Goal: Check status: Check status

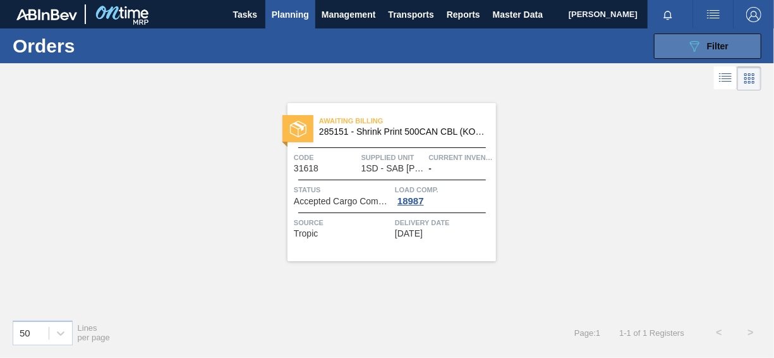
click at [694, 37] on button "089F7B8B-B2A5-4AFE-B5C0-19BA573D28AC Filter" at bounding box center [707, 45] width 107 height 25
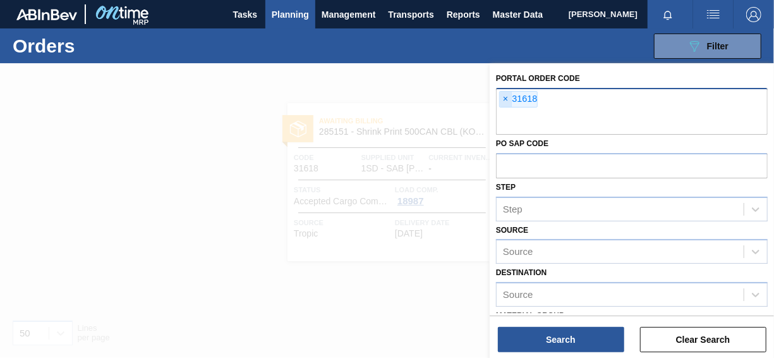
click at [502, 100] on span "×" at bounding box center [506, 99] width 12 height 15
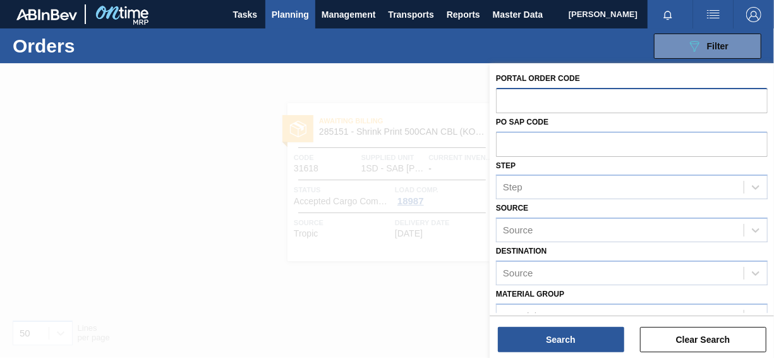
paste input "285149"
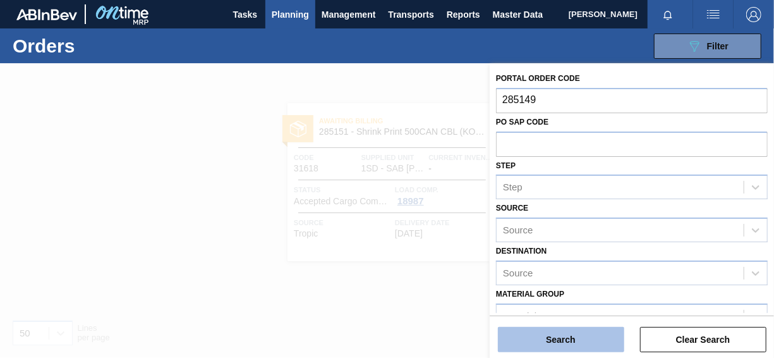
type input "285149"
click at [565, 337] on button "Search" at bounding box center [561, 339] width 126 height 25
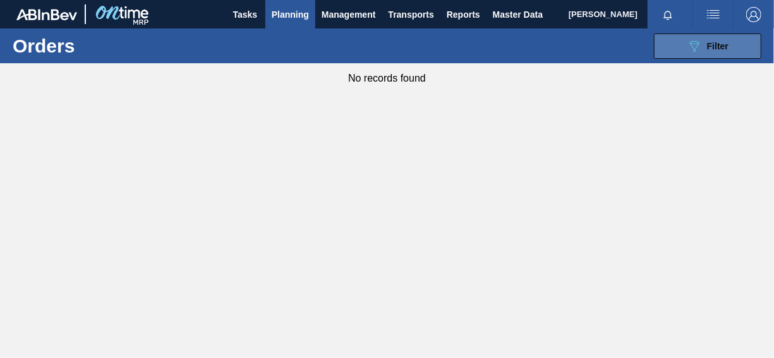
click at [674, 49] on button "089F7B8B-B2A5-4AFE-B5C0-19BA573D28AC Filter" at bounding box center [707, 45] width 107 height 25
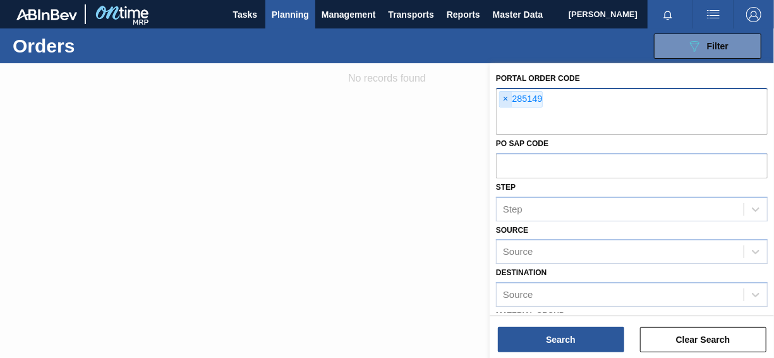
click at [505, 99] on span "×" at bounding box center [506, 99] width 12 height 15
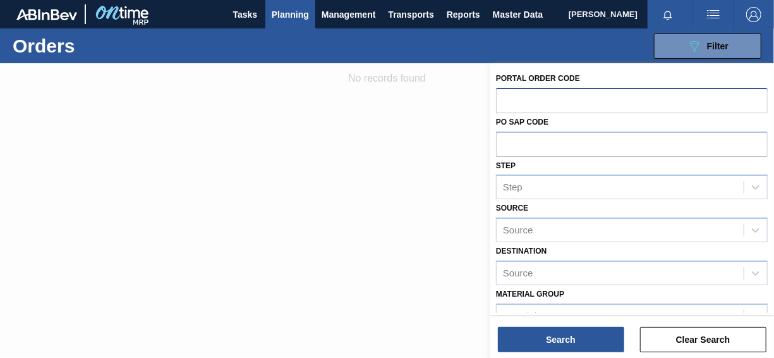
paste input "285149"
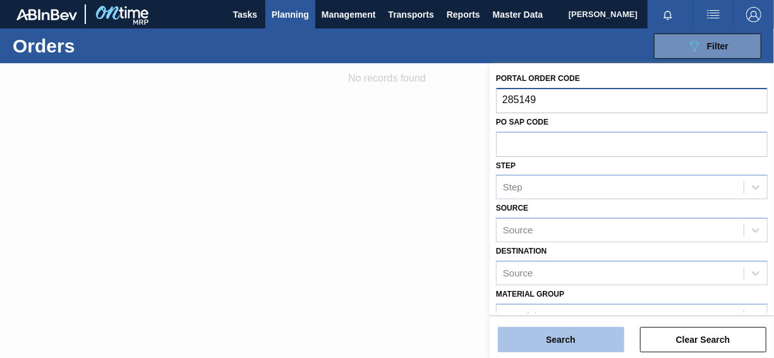
type input "285149"
click at [593, 333] on button "Search" at bounding box center [561, 339] width 126 height 25
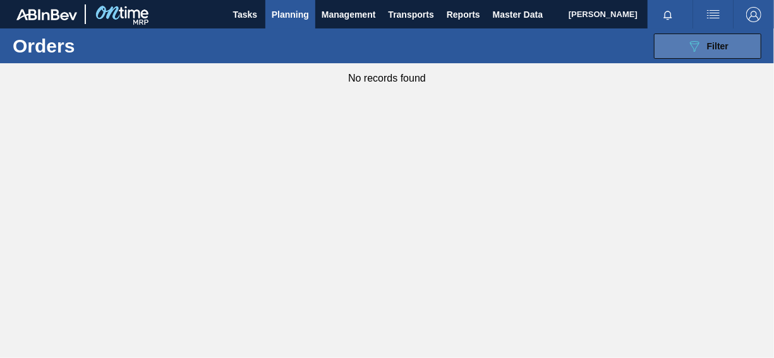
click at [692, 40] on icon "089F7B8B-B2A5-4AFE-B5C0-19BA573D28AC" at bounding box center [694, 46] width 15 height 15
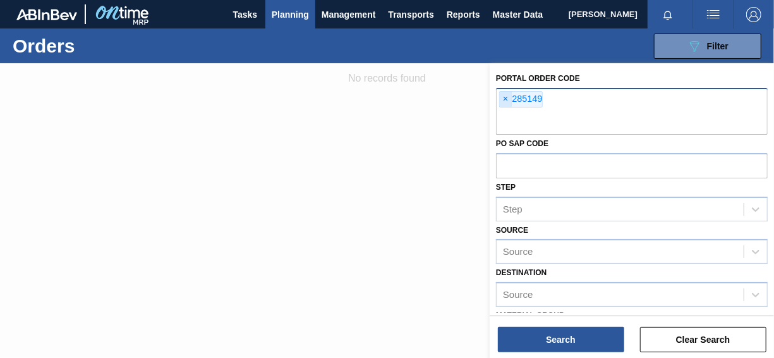
click at [503, 97] on span "×" at bounding box center [506, 99] width 12 height 15
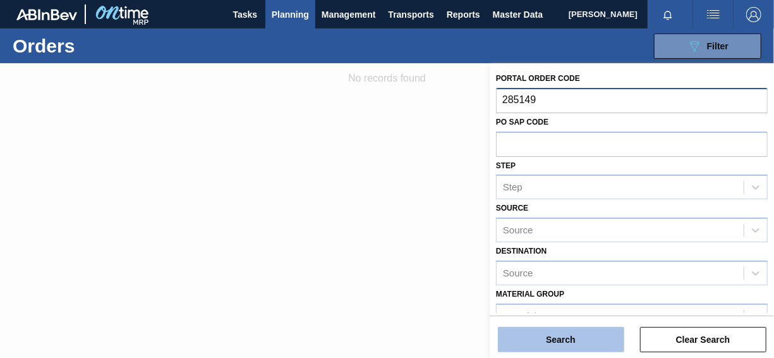
type input "285149"
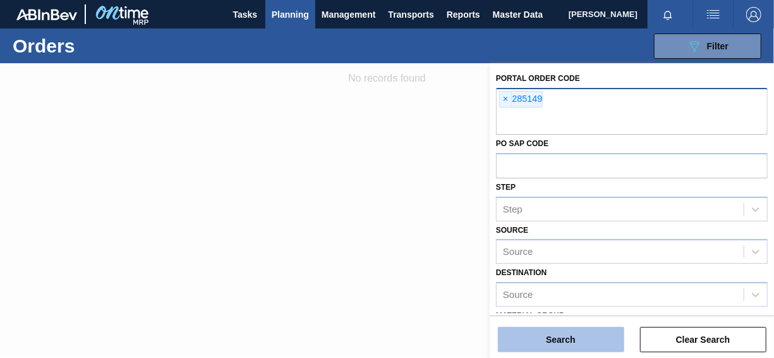
click at [595, 332] on button "Search" at bounding box center [561, 339] width 126 height 25
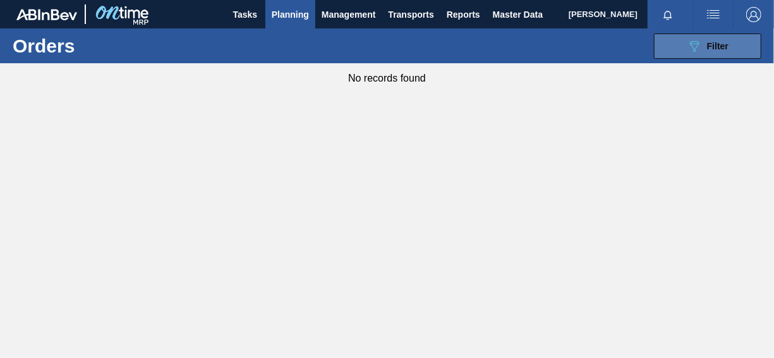
click at [698, 50] on icon "089F7B8B-B2A5-4AFE-B5C0-19BA573D28AC" at bounding box center [694, 46] width 15 height 15
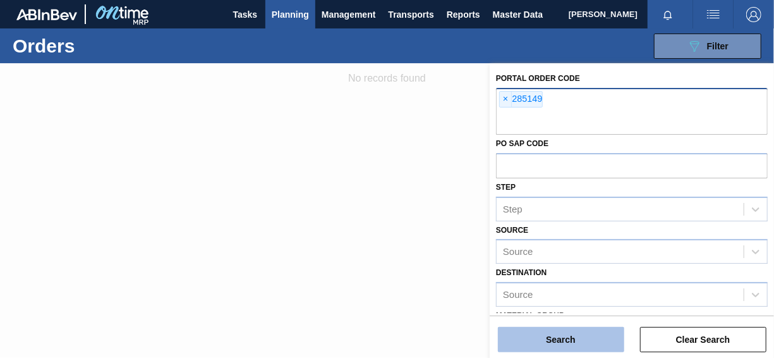
click at [598, 339] on button "Search" at bounding box center [561, 339] width 126 height 25
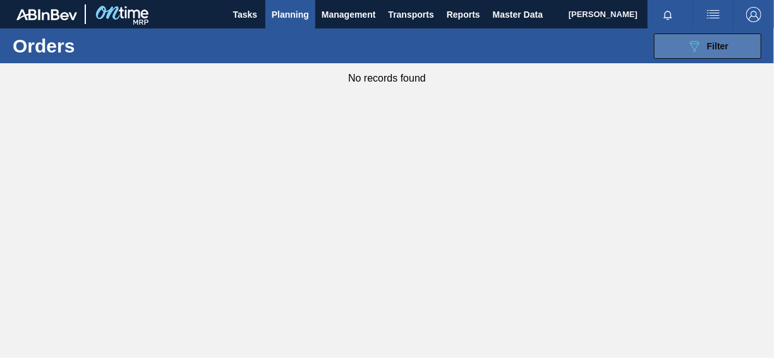
click at [699, 39] on icon "089F7B8B-B2A5-4AFE-B5C0-19BA573D28AC" at bounding box center [694, 46] width 15 height 15
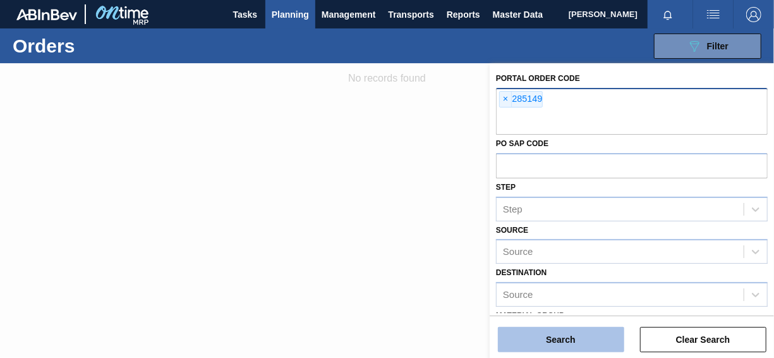
click at [574, 344] on button "Search" at bounding box center [561, 339] width 126 height 25
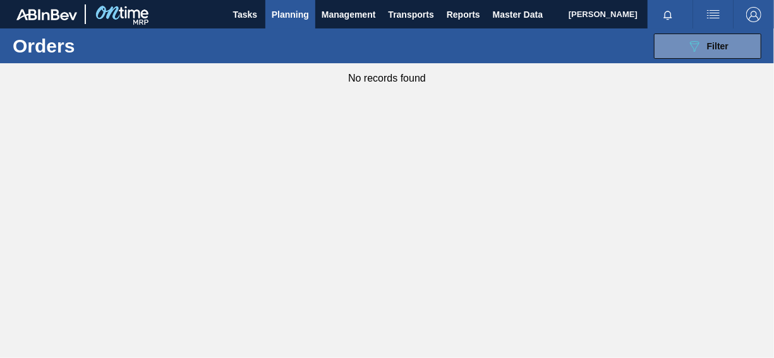
click at [296, 12] on span "Planning" at bounding box center [290, 14] width 37 height 15
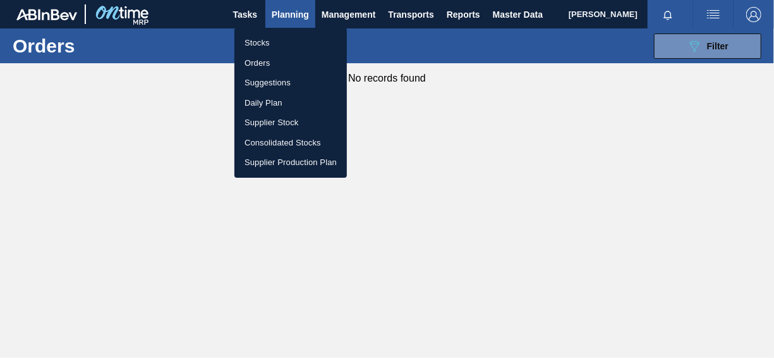
click at [265, 65] on li "Orders" at bounding box center [290, 63] width 112 height 20
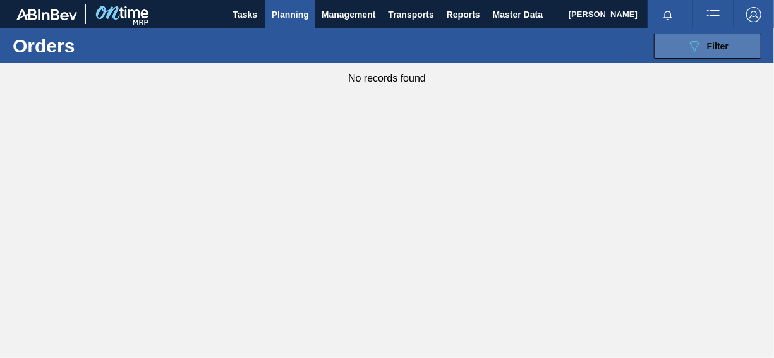
click at [693, 44] on icon "089F7B8B-B2A5-4AFE-B5C0-19BA573D28AC" at bounding box center [694, 46] width 15 height 15
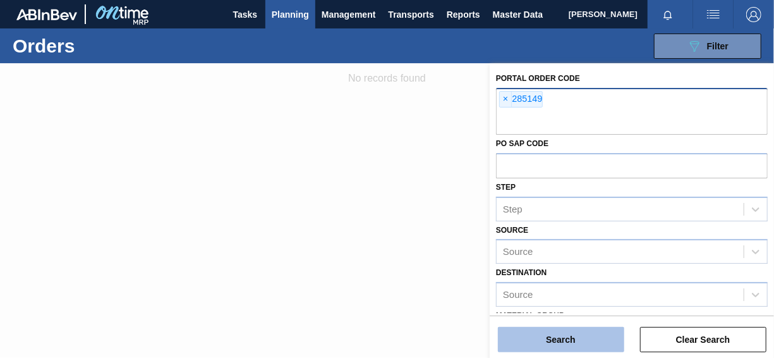
click at [572, 336] on button "Search" at bounding box center [561, 339] width 126 height 25
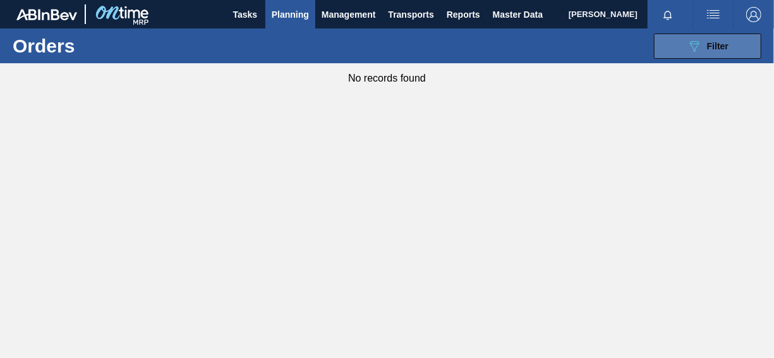
click at [685, 40] on button "089F7B8B-B2A5-4AFE-B5C0-19BA573D28AC Filter" at bounding box center [707, 45] width 107 height 25
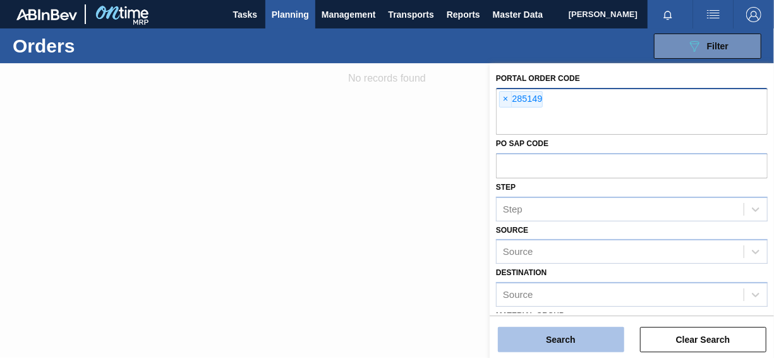
click at [546, 335] on button "Search" at bounding box center [561, 339] width 126 height 25
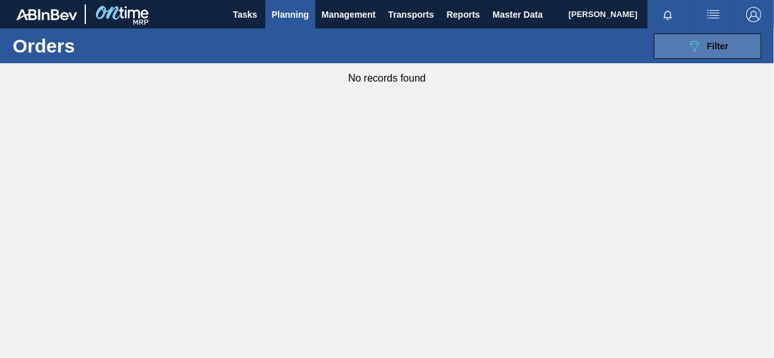
click at [666, 37] on button "089F7B8B-B2A5-4AFE-B5C0-19BA573D28AC Filter" at bounding box center [707, 45] width 107 height 25
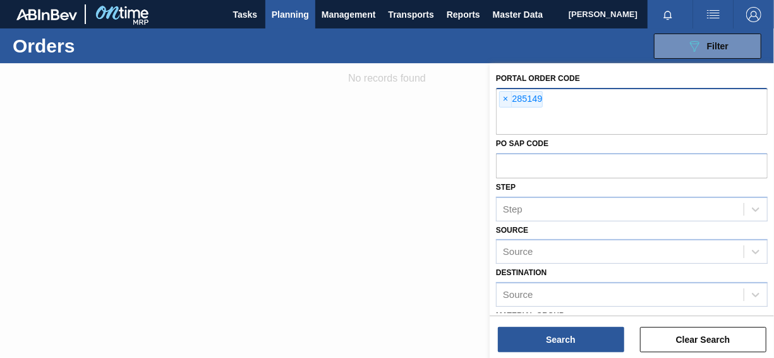
click at [507, 97] on span "×" at bounding box center [506, 99] width 12 height 15
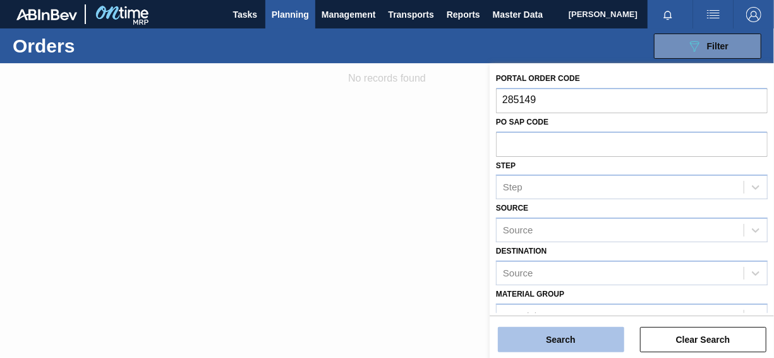
type input "285149"
click at [562, 331] on button "Search" at bounding box center [561, 339] width 126 height 25
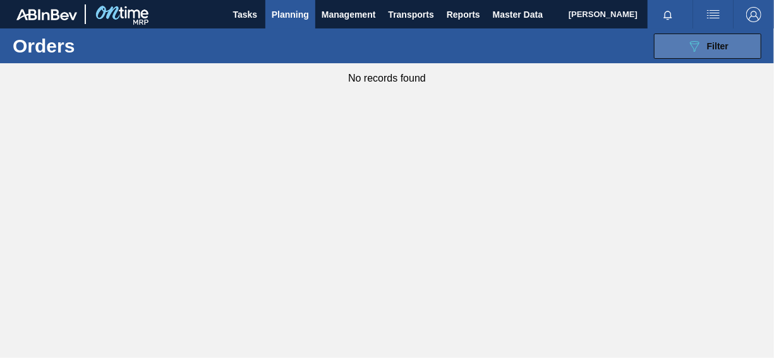
click at [714, 39] on div "089F7B8B-B2A5-4AFE-B5C0-19BA573D28AC Filter" at bounding box center [708, 46] width 42 height 15
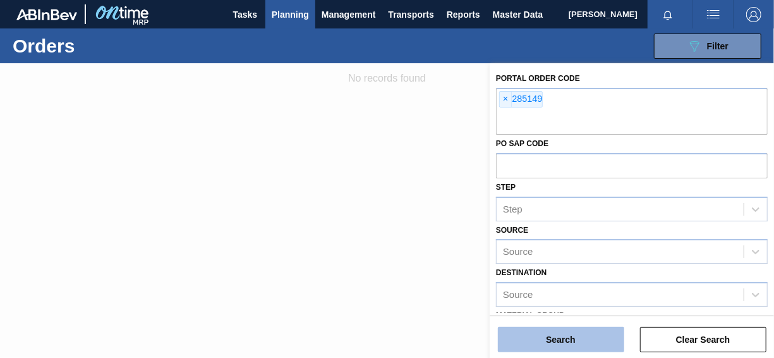
click at [548, 335] on button "Search" at bounding box center [561, 339] width 126 height 25
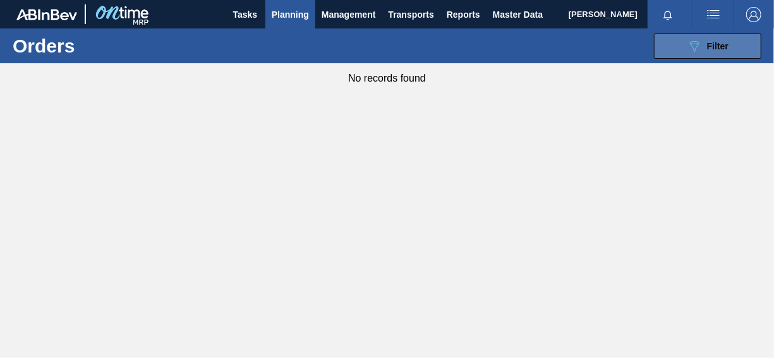
click at [704, 51] on div "089F7B8B-B2A5-4AFE-B5C0-19BA573D28AC Filter" at bounding box center [708, 46] width 42 height 15
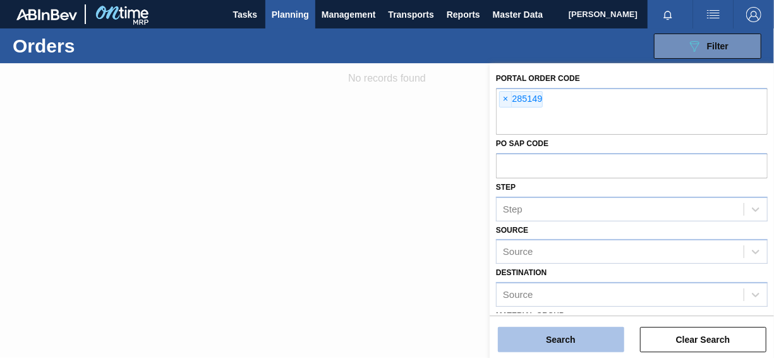
click at [587, 346] on button "Search" at bounding box center [561, 339] width 126 height 25
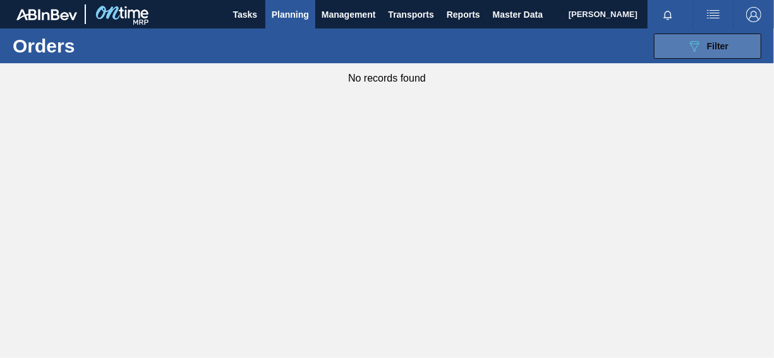
click at [713, 49] on span "Filter" at bounding box center [717, 46] width 21 height 10
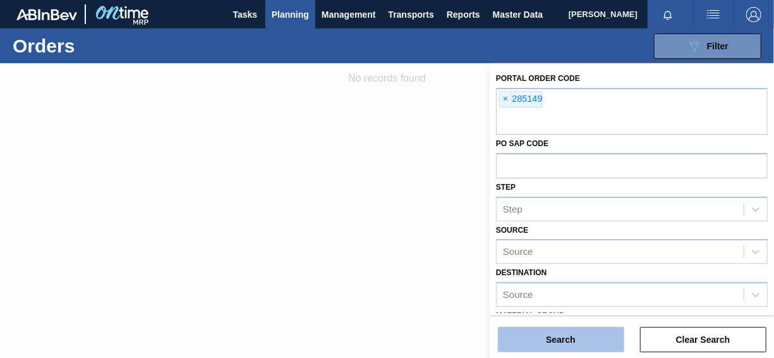
click at [546, 337] on button "Search" at bounding box center [561, 339] width 126 height 25
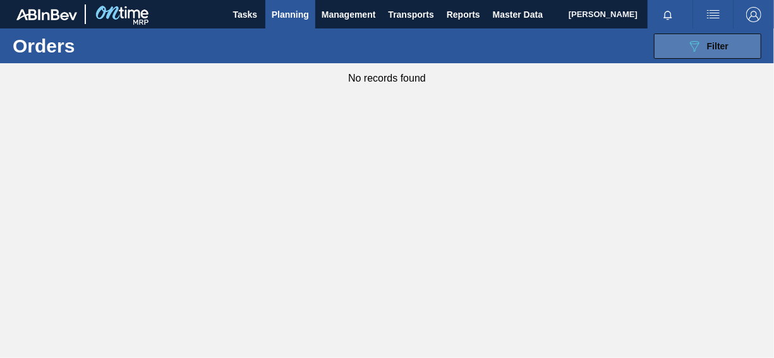
click at [701, 47] on icon "089F7B8B-B2A5-4AFE-B5C0-19BA573D28AC" at bounding box center [694, 46] width 15 height 15
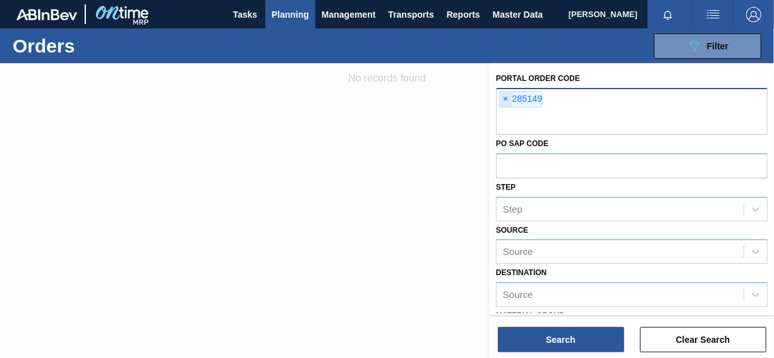
click at [503, 94] on span "×" at bounding box center [506, 99] width 12 height 15
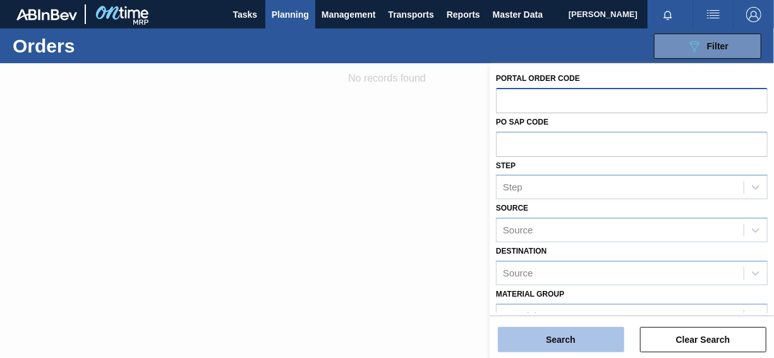
click at [570, 337] on button "Search" at bounding box center [561, 339] width 126 height 25
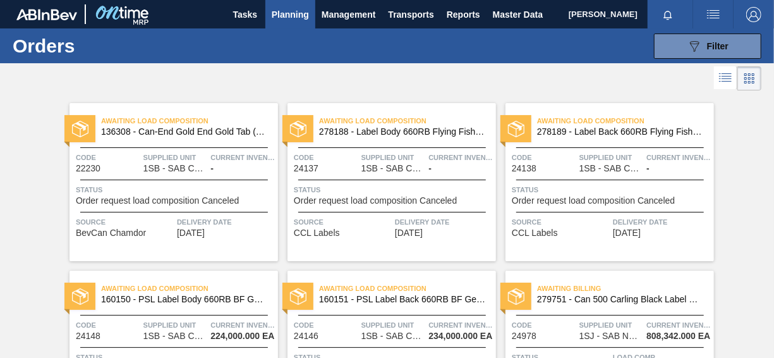
click at [455, 79] on div at bounding box center [387, 78] width 774 height 30
